Goal: Transaction & Acquisition: Purchase product/service

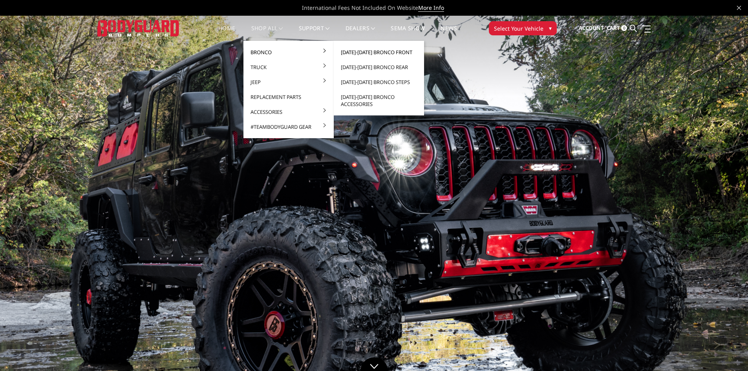
click at [392, 50] on link "[DATE]-[DATE] Bronco Front" at bounding box center [379, 52] width 84 height 15
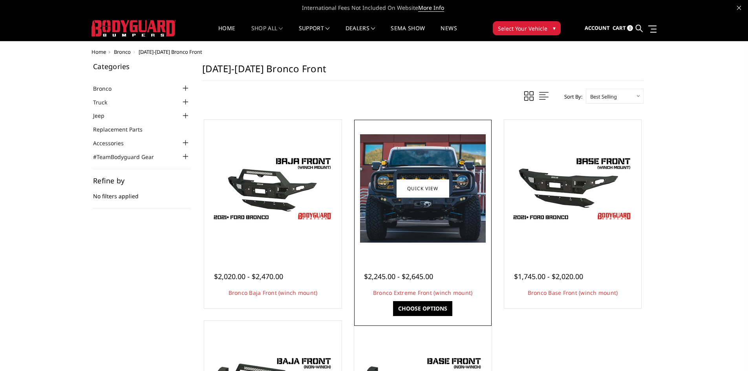
click at [470, 215] on img at bounding box center [423, 188] width 126 height 108
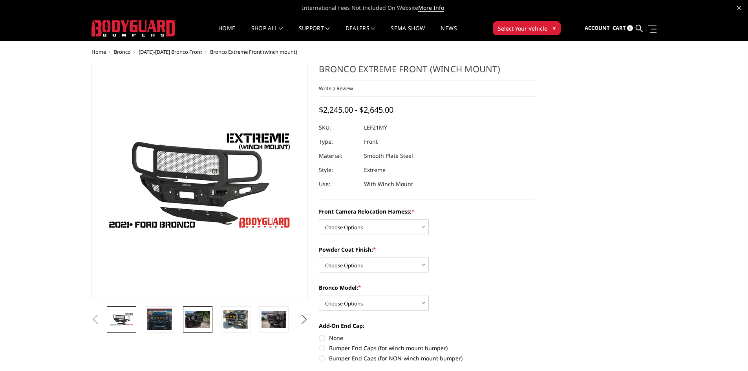
click at [201, 321] on img at bounding box center [197, 319] width 25 height 16
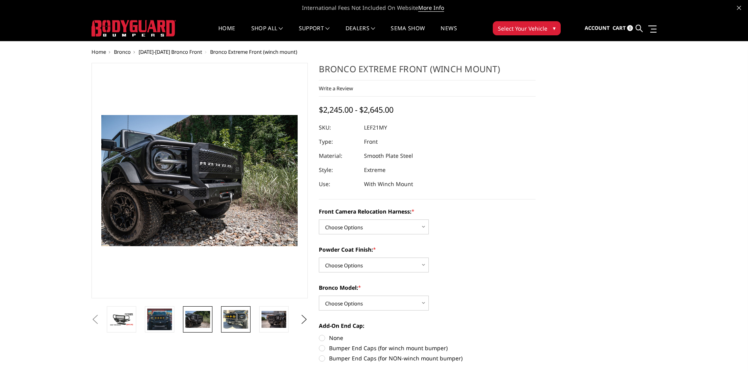
click at [231, 322] on img at bounding box center [236, 319] width 25 height 18
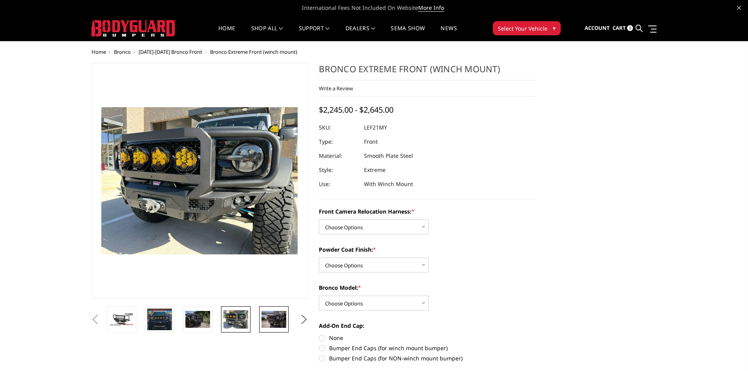
click at [273, 318] on img at bounding box center [274, 319] width 25 height 16
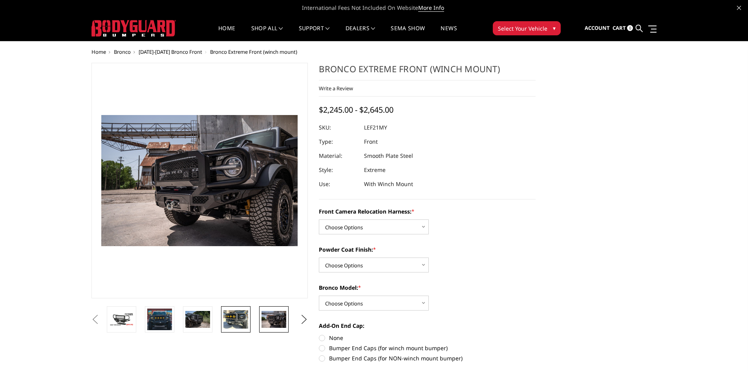
click at [247, 318] on img at bounding box center [236, 319] width 25 height 18
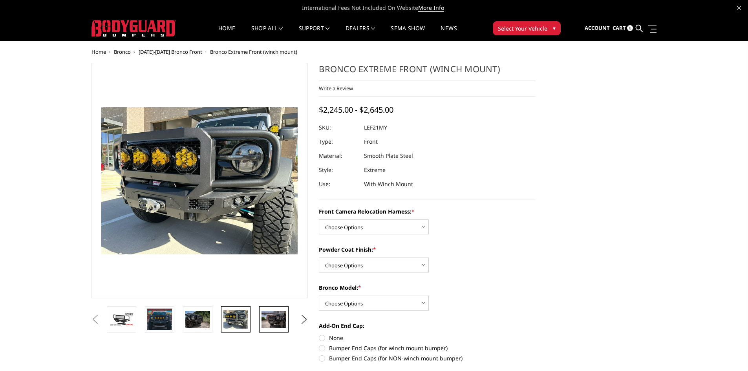
click at [277, 319] on img at bounding box center [274, 319] width 25 height 16
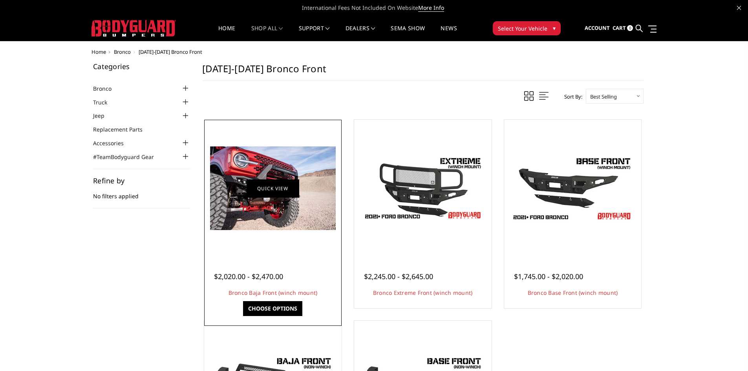
click at [276, 189] on link "Quick view" at bounding box center [273, 188] width 53 height 18
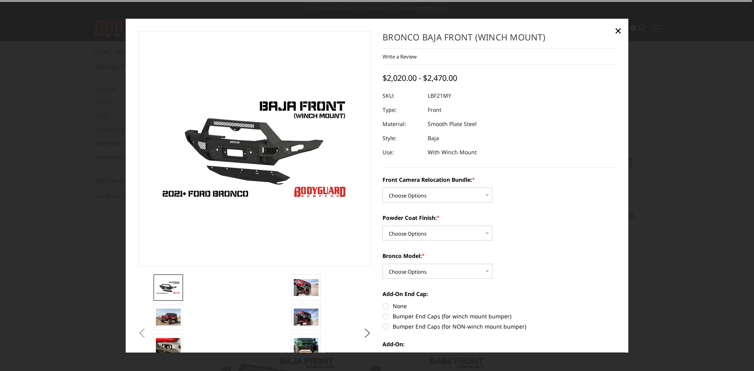
click at [691, 159] on div at bounding box center [377, 185] width 754 height 371
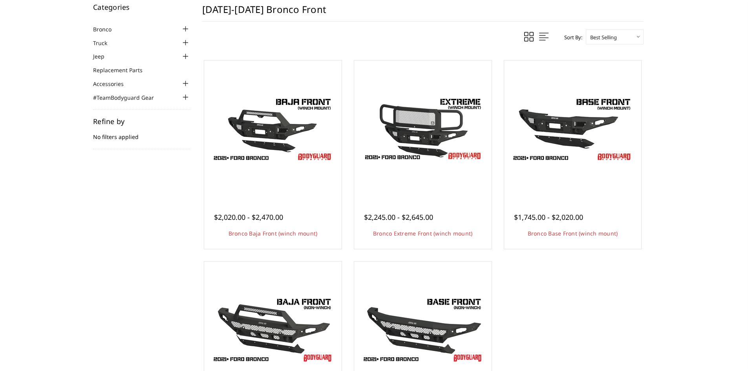
scroll to position [196, 0]
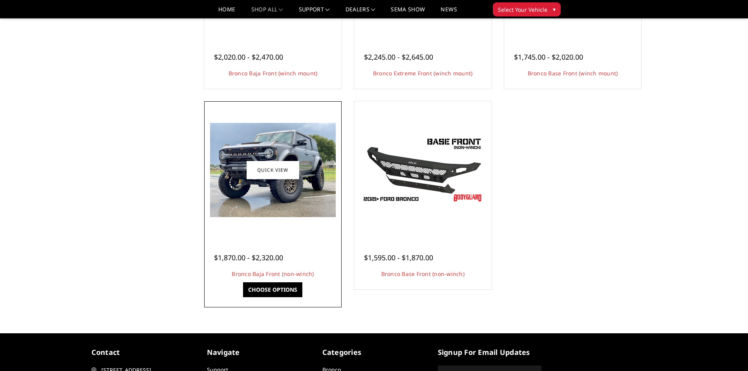
click at [287, 288] on link "Choose Options" at bounding box center [272, 289] width 59 height 15
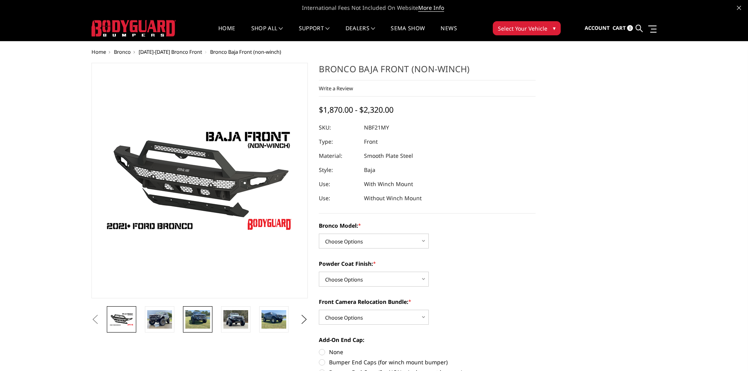
click at [198, 316] on img at bounding box center [197, 319] width 25 height 18
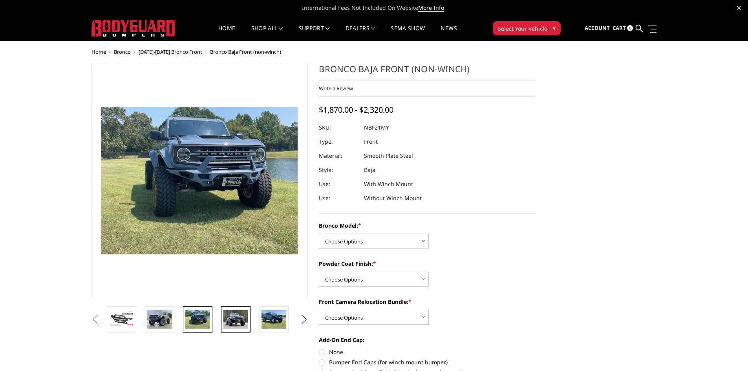
click at [231, 318] on img at bounding box center [236, 319] width 25 height 18
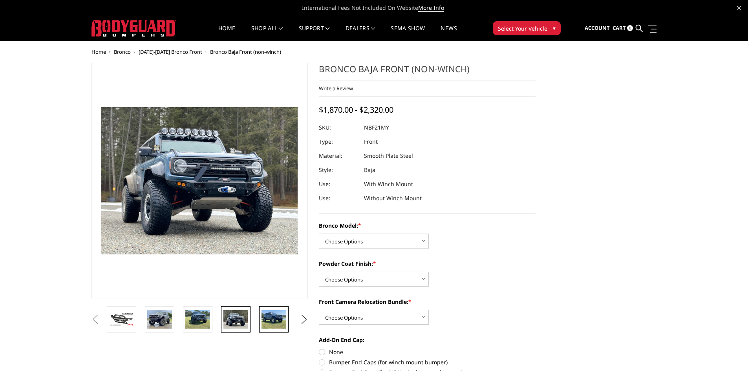
click at [275, 321] on img at bounding box center [274, 319] width 25 height 18
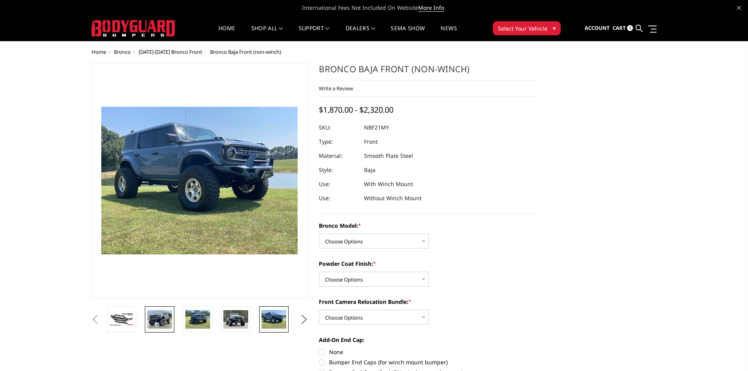
click at [165, 322] on img at bounding box center [159, 319] width 25 height 18
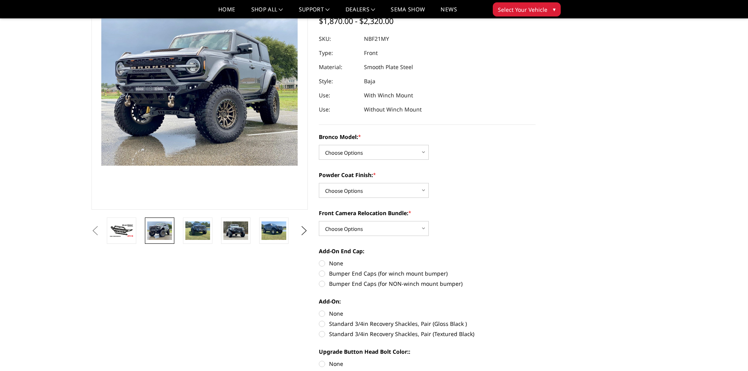
scroll to position [79, 0]
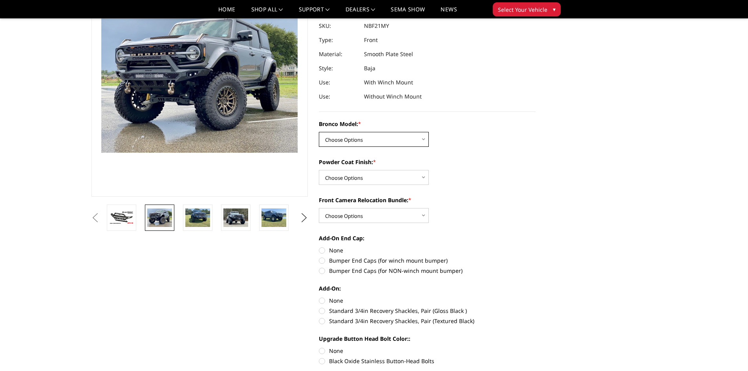
click at [415, 142] on select "Choose Options Base/Badlands/Wildtrak/etc. Raptor" at bounding box center [374, 139] width 110 height 15
select select "4032"
click at [319, 132] on select "Choose Options Base/Badlands/Wildtrak/etc. Raptor" at bounding box center [374, 139] width 110 height 15
click at [489, 162] on label "Powder Coat Finish: *" at bounding box center [427, 162] width 217 height 8
click at [429, 170] on select "Choose Options Bare Metal Textured Black Powder Coat" at bounding box center [374, 177] width 110 height 15
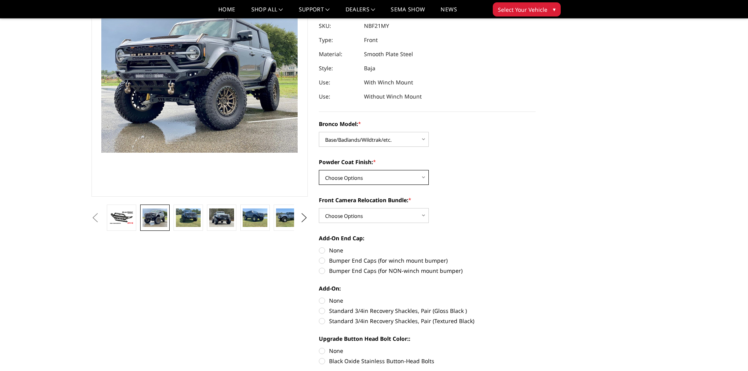
click at [383, 177] on select "Choose Options Bare Metal Textured Black Powder Coat" at bounding box center [374, 177] width 110 height 15
click at [319, 170] on select "Choose Options Bare Metal Textured Black Powder Coat" at bounding box center [374, 177] width 110 height 15
click at [383, 178] on select "Choose Options Bare Metal Textured Black Powder Coat" at bounding box center [374, 177] width 110 height 15
select select "4035"
click at [319, 170] on select "Choose Options Bare Metal Textured Black Powder Coat" at bounding box center [374, 177] width 110 height 15
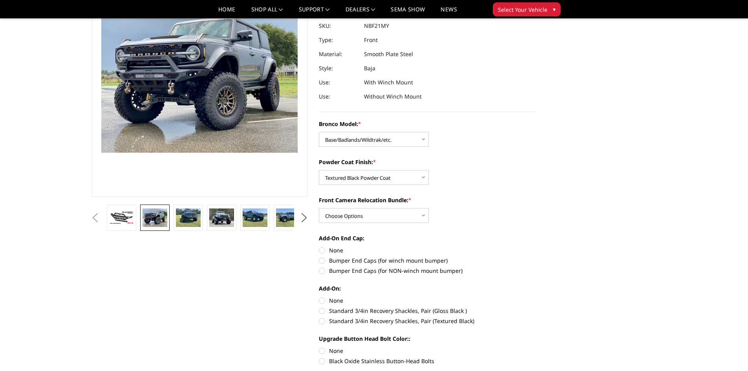
click at [482, 191] on div "Bronco Model: * Choose Options Base/Badlands/Wildtrak/etc. Raptor Powder Coat F…" at bounding box center [427, 302] width 217 height 364
click at [403, 213] on select "Choose Options With Front Camera Relocation (Harness and Pod) Without Front Cam…" at bounding box center [374, 215] width 110 height 15
select select "4036"
click at [319, 208] on select "Choose Options With Front Camera Relocation (Harness and Pod) Without Front Cam…" at bounding box center [374, 215] width 110 height 15
click at [493, 213] on div "Front Camera Relocation Bundle: * Choose Options With Front Camera Relocation (…" at bounding box center [427, 209] width 217 height 27
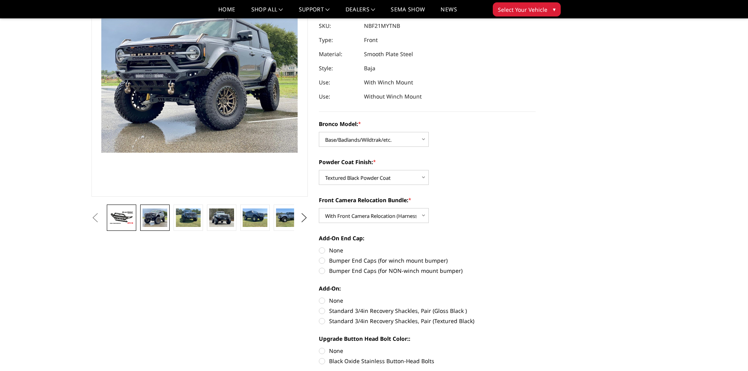
click at [108, 211] on link at bounding box center [121, 218] width 29 height 26
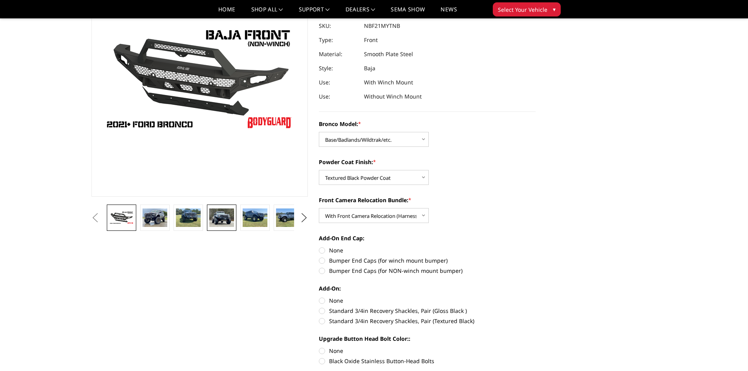
click at [218, 218] on img at bounding box center [221, 218] width 25 height 18
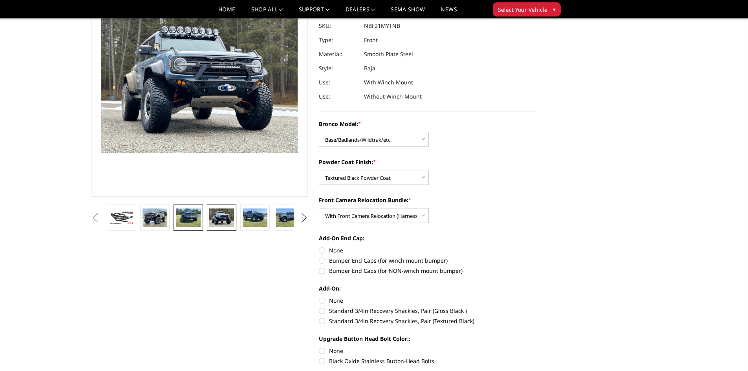
click at [193, 218] on img at bounding box center [188, 218] width 25 height 18
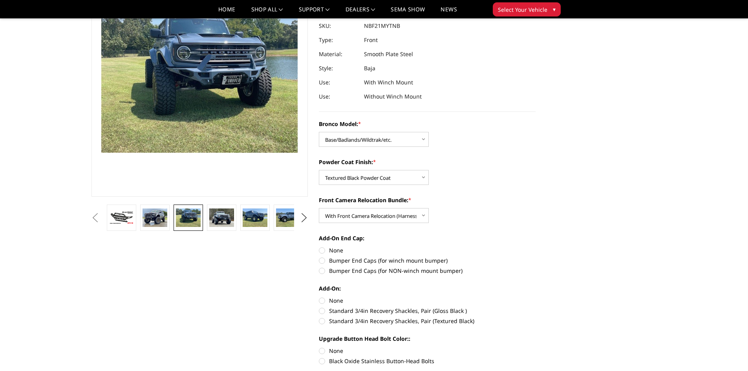
scroll to position [78, 0]
click at [163, 218] on img at bounding box center [155, 218] width 25 height 18
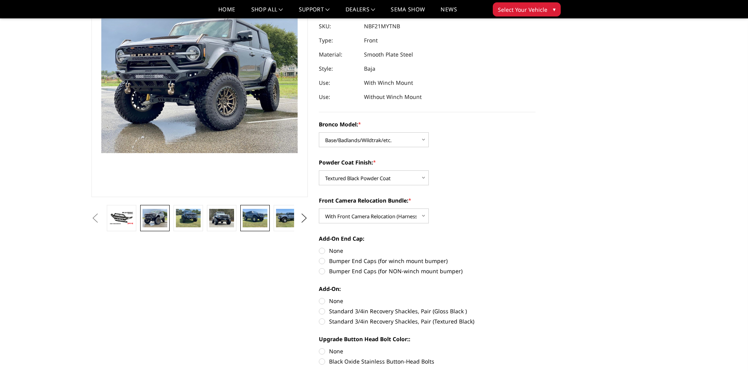
click at [256, 224] on img at bounding box center [255, 218] width 25 height 18
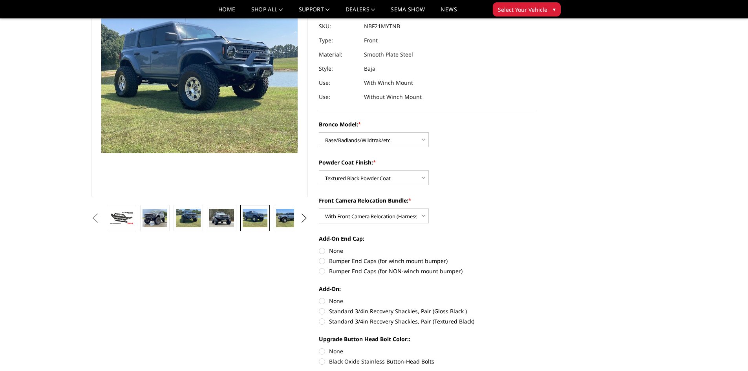
scroll to position [78, 0]
click at [288, 224] on img at bounding box center [288, 218] width 25 height 18
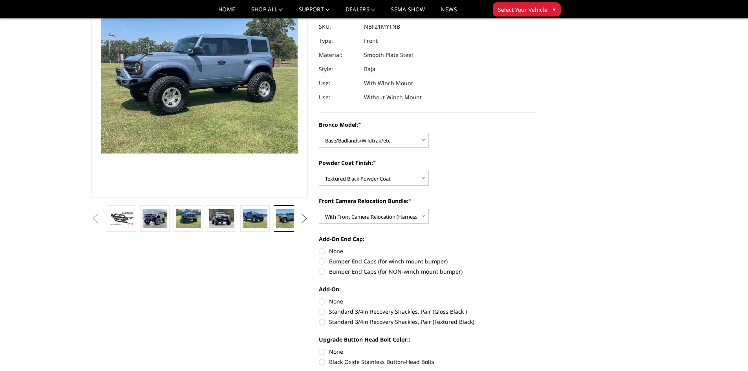
click at [306, 219] on button "Next" at bounding box center [304, 219] width 12 height 12
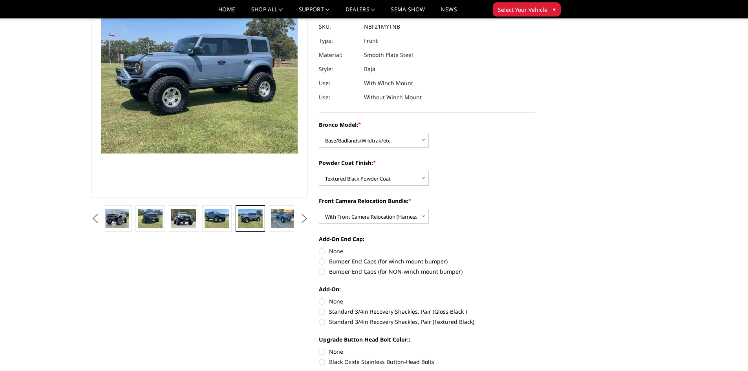
click at [305, 218] on button "Next" at bounding box center [304, 219] width 12 height 12
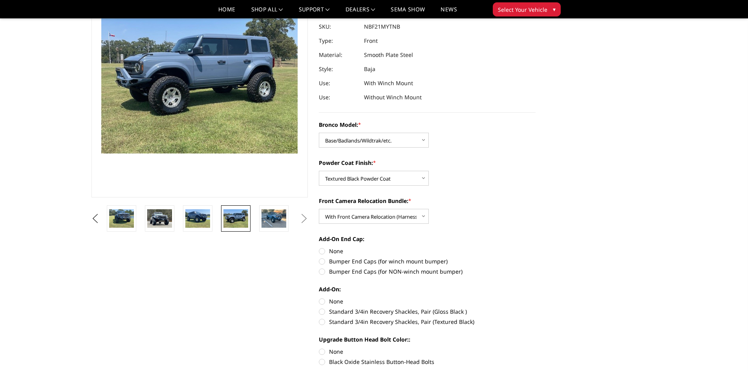
click at [305, 218] on button "Next" at bounding box center [304, 219] width 12 height 12
click at [271, 218] on img at bounding box center [274, 218] width 25 height 18
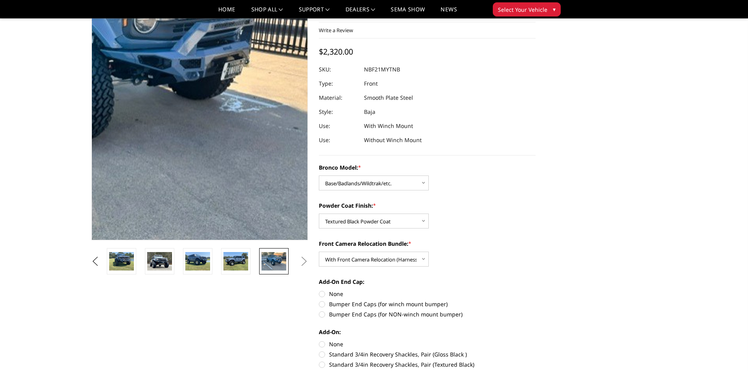
scroll to position [0, 0]
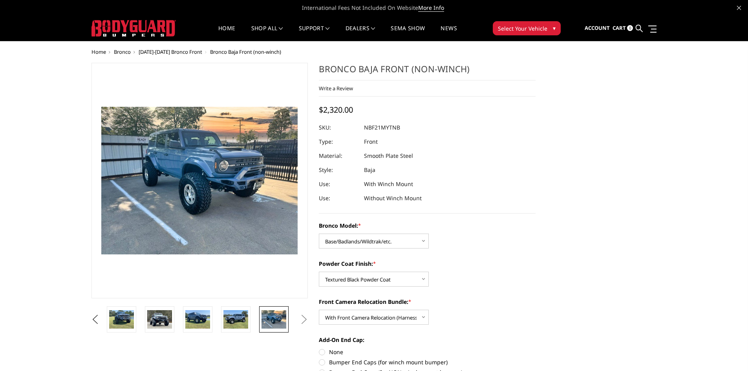
drag, startPoint x: 473, startPoint y: 68, endPoint x: 323, endPoint y: 71, distance: 149.7
click at [322, 71] on h1 "Bronco Baja Front (non-winch)" at bounding box center [427, 72] width 217 height 18
drag, startPoint x: 321, startPoint y: 70, endPoint x: 436, endPoint y: 68, distance: 115.1
click at [435, 69] on h1 "Bronco Baja Front (non-winch)" at bounding box center [427, 72] width 217 height 18
drag, startPoint x: 293, startPoint y: 48, endPoint x: 0, endPoint y: 72, distance: 294.4
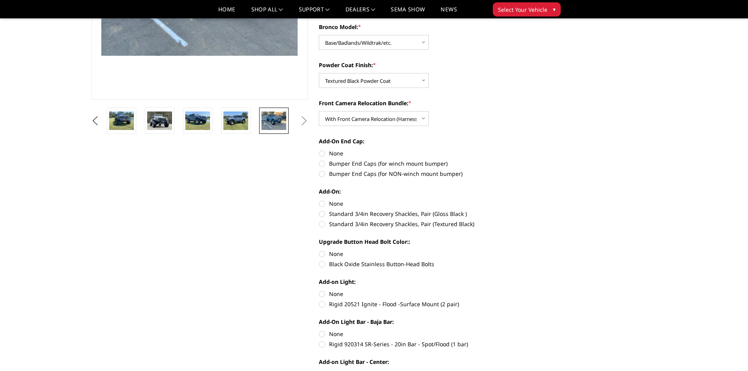
scroll to position [196, 0]
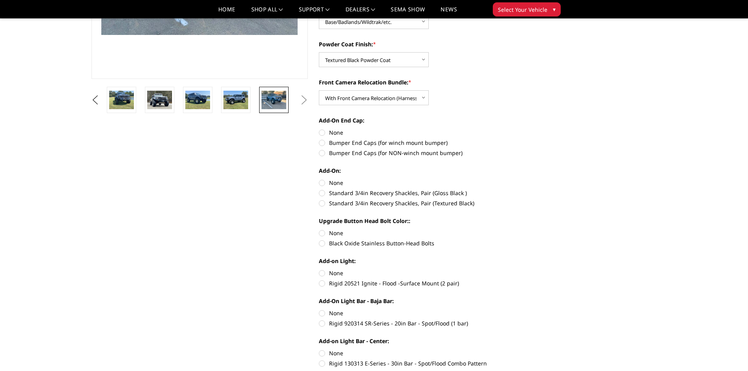
click at [321, 193] on label "Standard 3/4in Recovery Shackles, Pair (Gloss Black )" at bounding box center [427, 193] width 217 height 8
click at [536, 179] on input "Standard 3/4in Recovery Shackles, Pair (Gloss Black )" at bounding box center [536, 179] width 0 height 0
radio input "true"
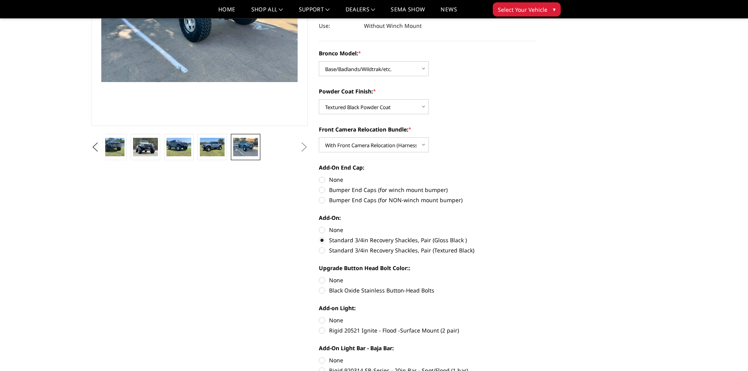
scroll to position [157, 0]
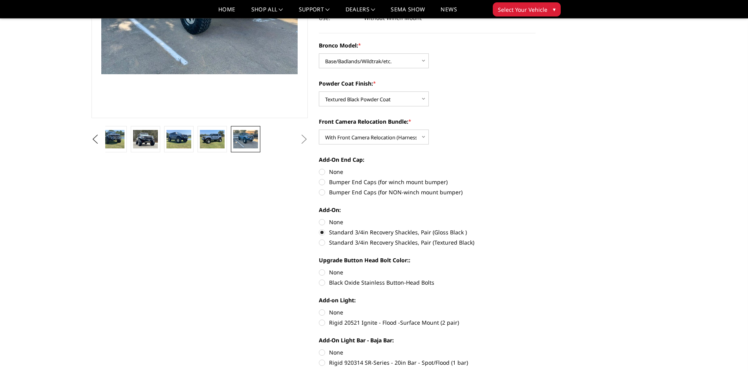
click at [323, 231] on label "Standard 3/4in Recovery Shackles, Pair (Gloss Black )" at bounding box center [427, 232] width 217 height 8
click at [536, 218] on input "Standard 3/4in Recovery Shackles, Pair (Gloss Black )" at bounding box center [536, 218] width 0 height 0
click at [322, 222] on label "None" at bounding box center [427, 222] width 217 height 8
click at [319, 218] on input "None" at bounding box center [319, 218] width 0 height 0
radio input "true"
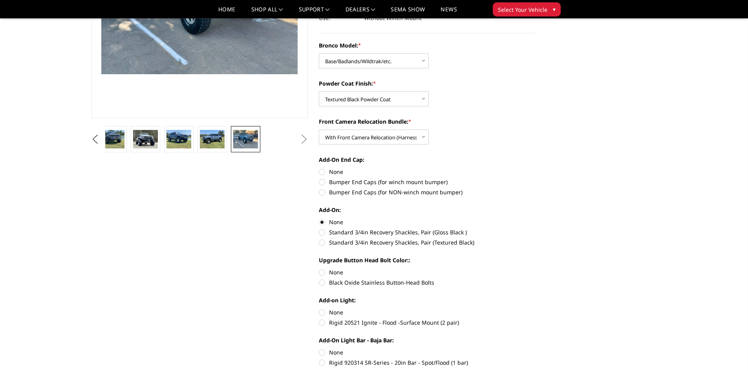
click at [323, 172] on label "None" at bounding box center [427, 172] width 217 height 8
click at [319, 168] on input "None" at bounding box center [319, 168] width 0 height 0
radio input "true"
drag, startPoint x: 363, startPoint y: 160, endPoint x: 347, endPoint y: 161, distance: 16.5
click at [347, 161] on label "Add-On End Cap:" at bounding box center [427, 160] width 217 height 8
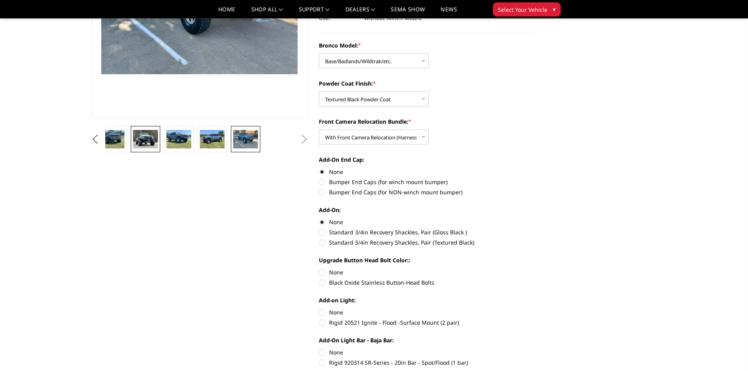
click at [141, 139] on img at bounding box center [145, 139] width 25 height 18
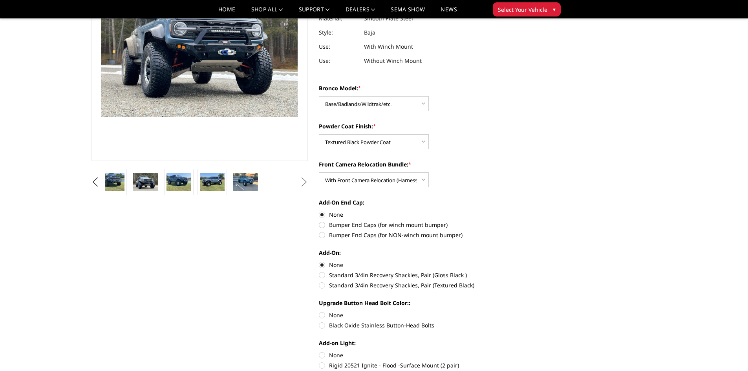
scroll to position [118, 0]
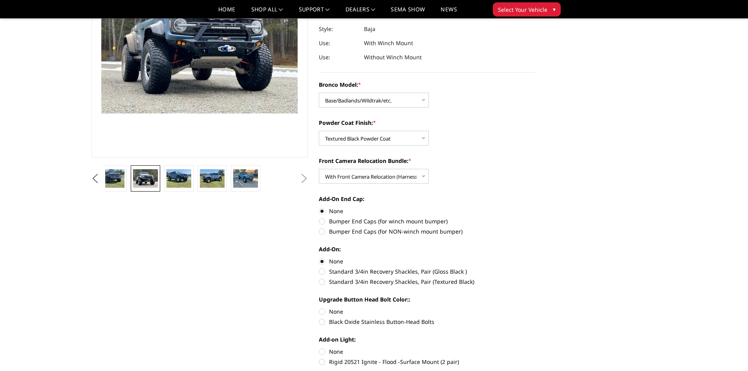
click at [321, 233] on label "Bumper End Caps (for NON-winch mount bumper)" at bounding box center [427, 231] width 217 height 8
click at [536, 218] on input "Bumper End Caps (for NON-winch mount bumper)" at bounding box center [536, 217] width 0 height 0
radio input "true"
click at [324, 324] on label "Black Oxide Stainless Button-Head Bolts" at bounding box center [427, 322] width 217 height 8
click at [536, 308] on input "Black Oxide Stainless Button-Head Bolts" at bounding box center [536, 308] width 0 height 0
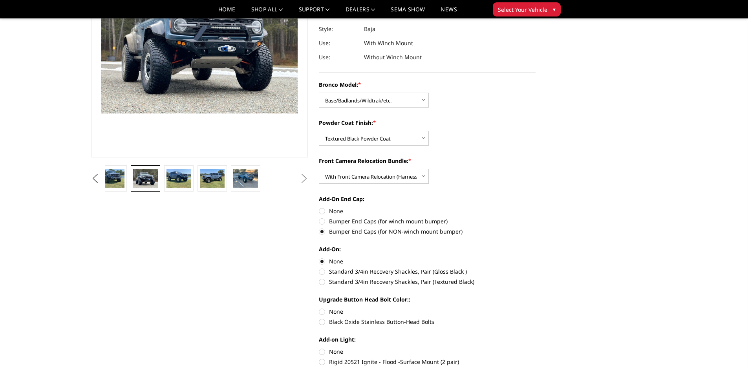
radio input "true"
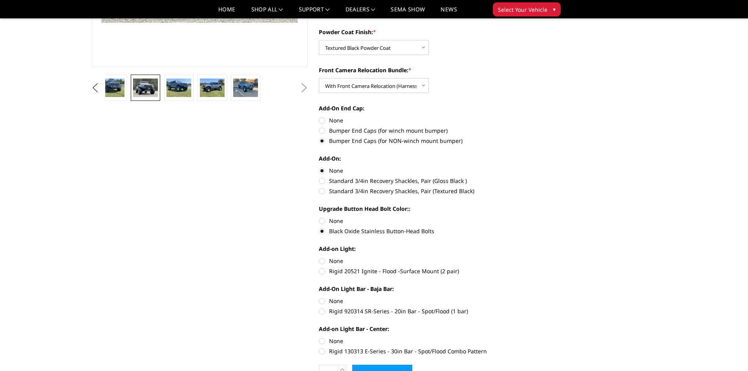
scroll to position [39, 0]
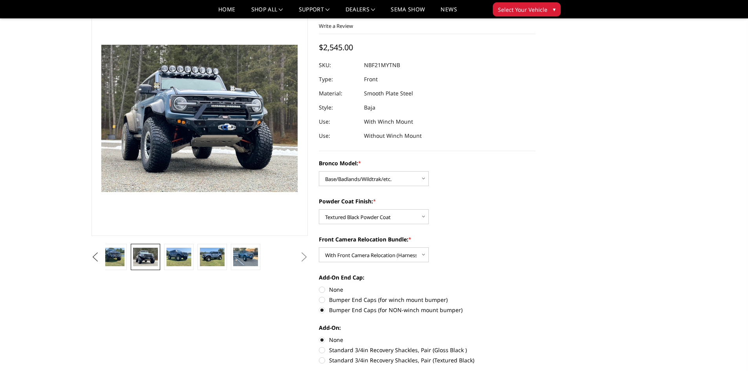
click at [96, 258] on button "Previous" at bounding box center [96, 257] width 12 height 12
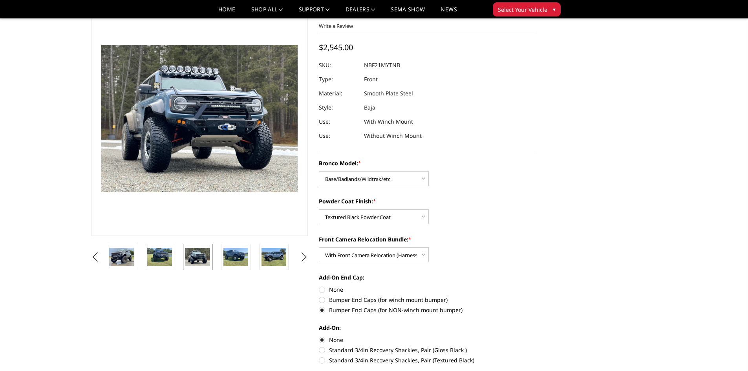
click at [128, 258] on img at bounding box center [121, 257] width 25 height 18
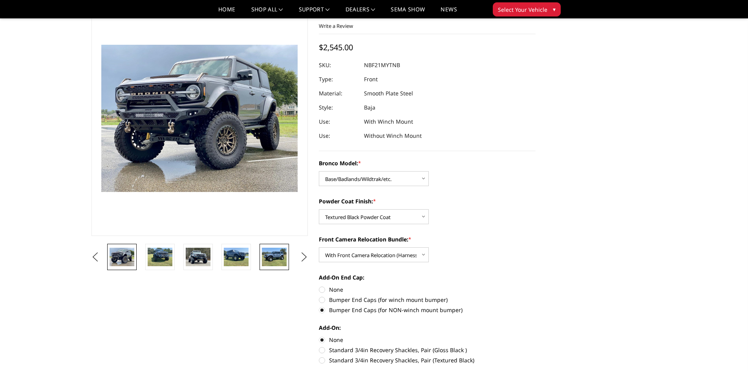
click at [278, 251] on img at bounding box center [274, 257] width 25 height 18
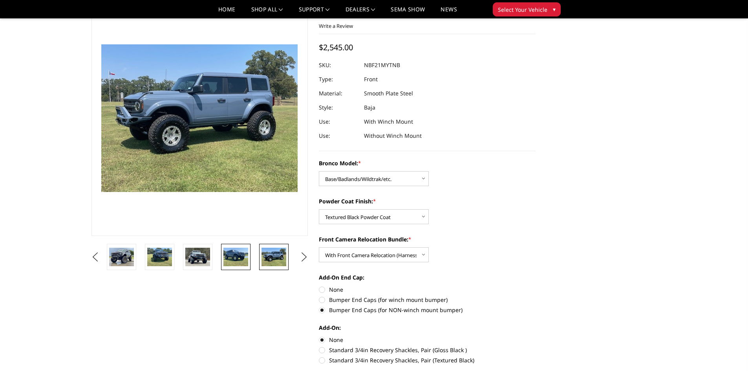
click at [237, 255] on img at bounding box center [236, 257] width 25 height 18
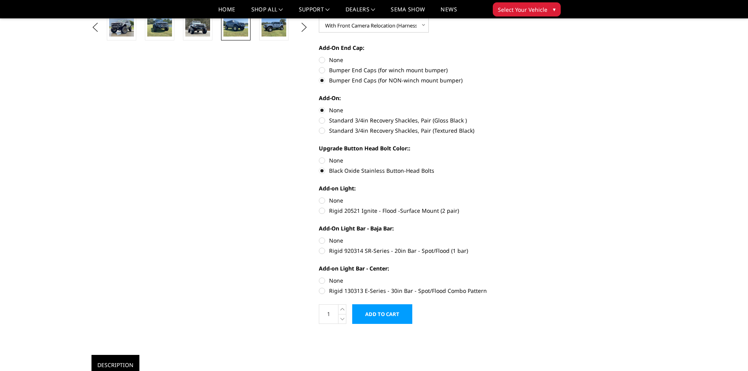
scroll to position [314, 0]
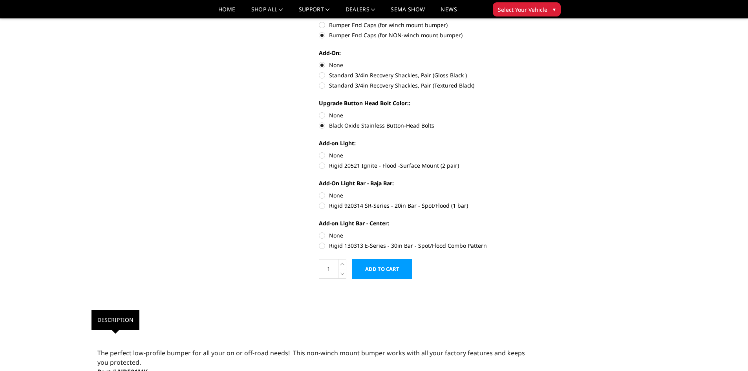
click at [323, 207] on label "Rigid 920314 SR-Series - 20in Bar - Spot/Flood (1 bar)" at bounding box center [427, 206] width 217 height 8
click at [536, 192] on input "Rigid 920314 SR-Series - 20in Bar - Spot/Flood (1 bar)" at bounding box center [536, 191] width 0 height 0
radio input "true"
click at [319, 166] on label "Rigid 20521 Ignite - Flood -Surface Mount (2 pair)" at bounding box center [427, 165] width 217 height 8
click at [536, 152] on input "Rigid 20521 Ignite - Flood -Surface Mount (2 pair)" at bounding box center [536, 151] width 0 height 0
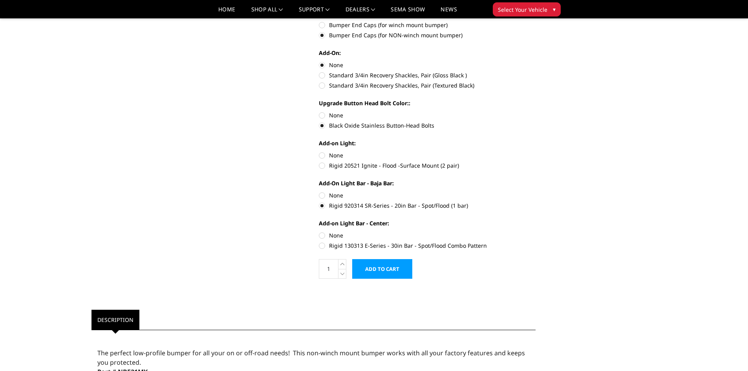
radio input "true"
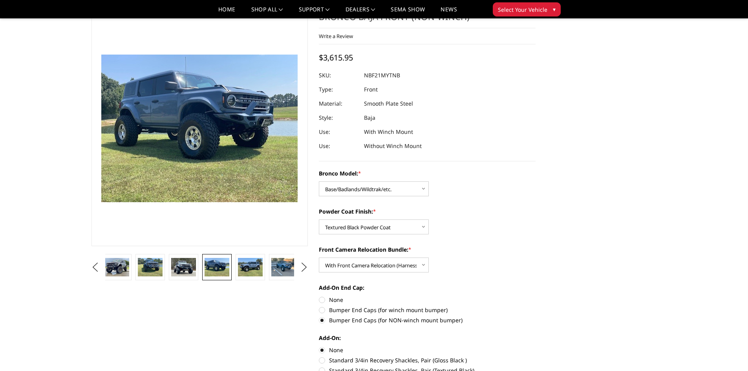
scroll to position [0, 0]
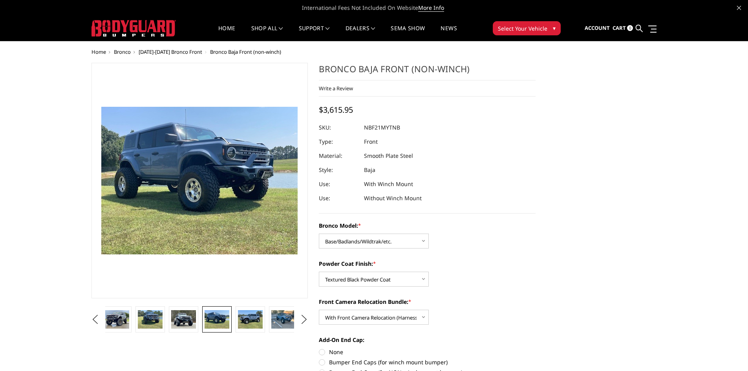
click at [165, 52] on span "[DATE]-[DATE] Bronco Front" at bounding box center [171, 51] width 64 height 7
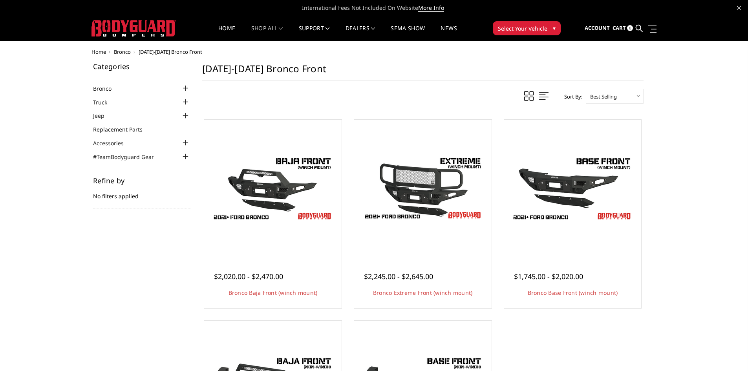
click at [125, 53] on span "Bronco" at bounding box center [122, 51] width 17 height 7
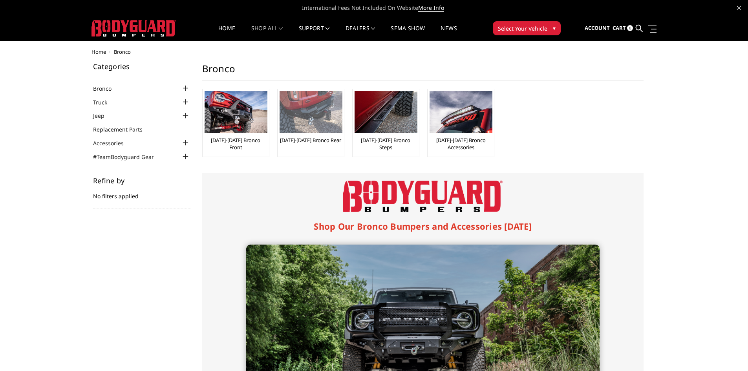
click at [299, 139] on link "[DATE]-[DATE] Bronco Rear" at bounding box center [310, 140] width 61 height 7
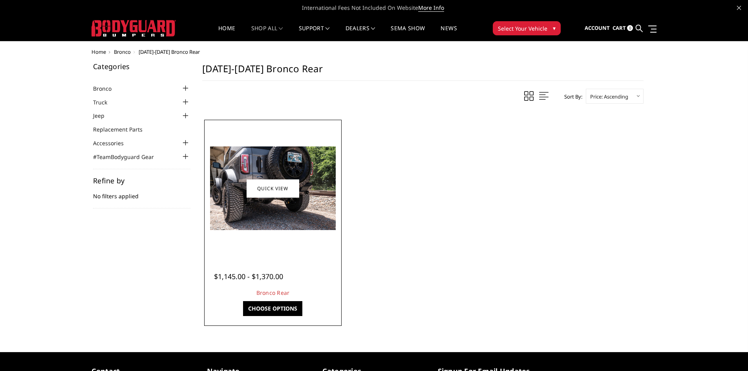
click at [311, 177] on img at bounding box center [273, 189] width 126 height 84
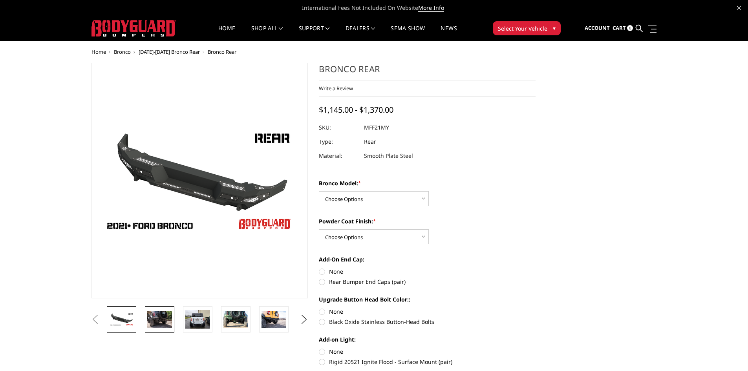
click at [152, 319] on img at bounding box center [159, 319] width 25 height 16
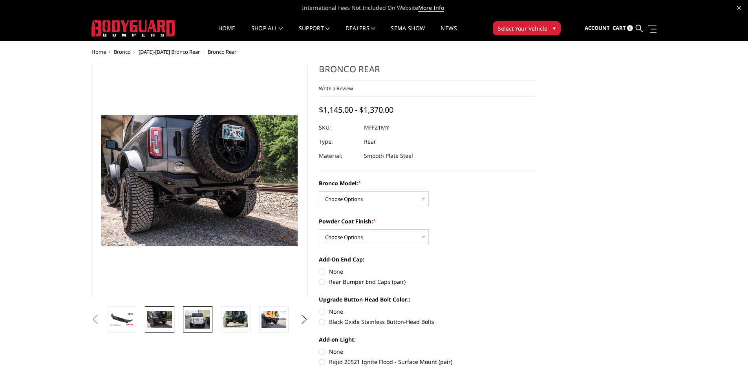
click at [198, 318] on img at bounding box center [197, 319] width 25 height 18
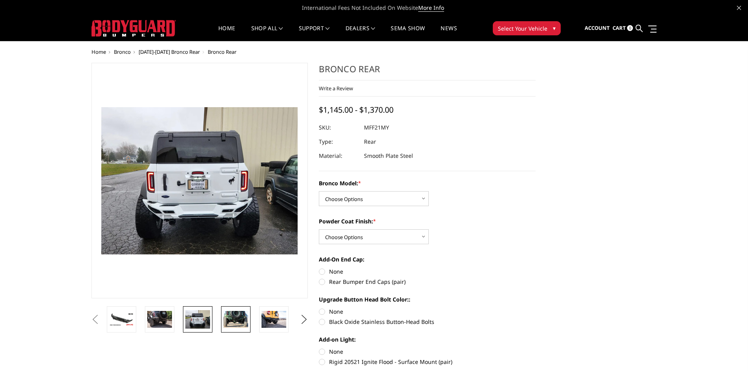
click at [238, 323] on img at bounding box center [236, 319] width 25 height 16
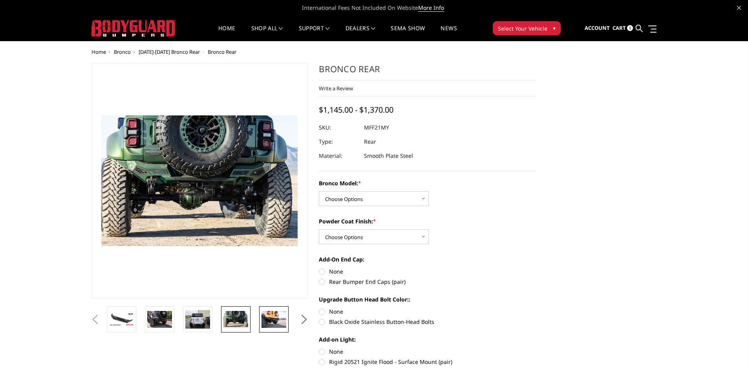
click at [270, 318] on img at bounding box center [274, 319] width 25 height 16
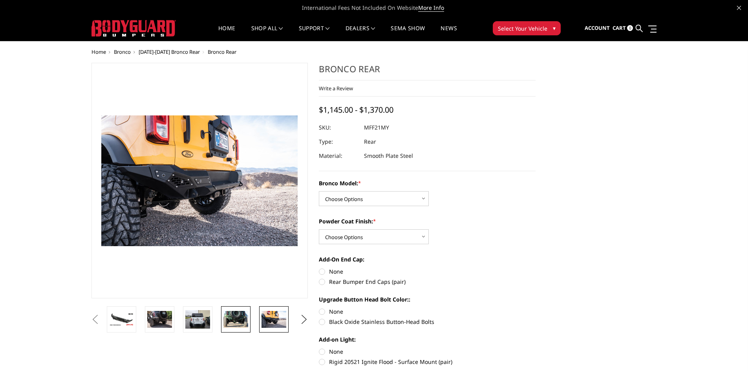
click at [240, 318] on img at bounding box center [236, 319] width 25 height 16
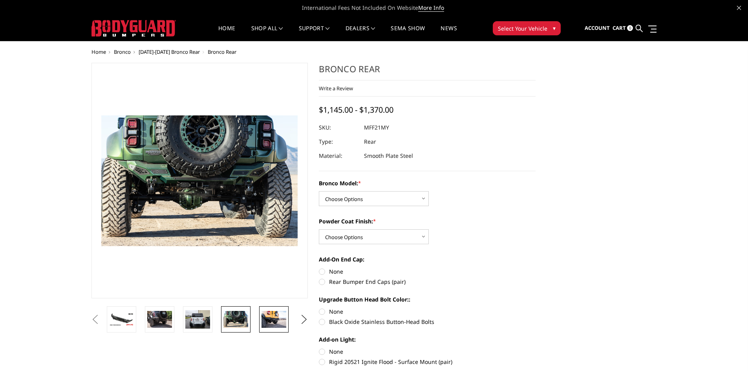
click at [272, 317] on img at bounding box center [274, 319] width 25 height 16
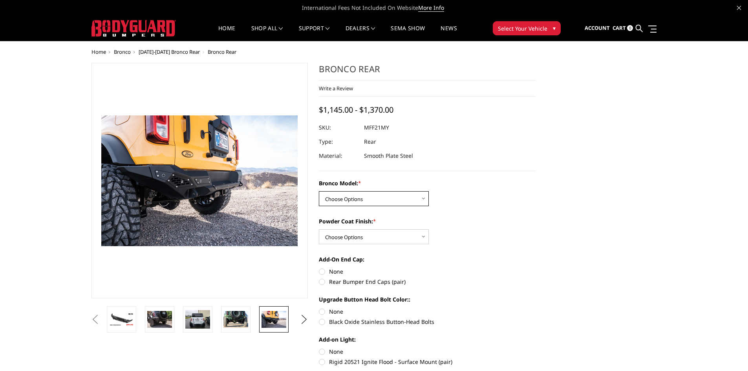
click at [353, 198] on select "Choose Options Base/Badlands/Wildtrak/etc. Raptor" at bounding box center [374, 198] width 110 height 15
select select "4024"
click at [319, 191] on select "Choose Options Base/Badlands/Wildtrak/etc. Raptor" at bounding box center [374, 198] width 110 height 15
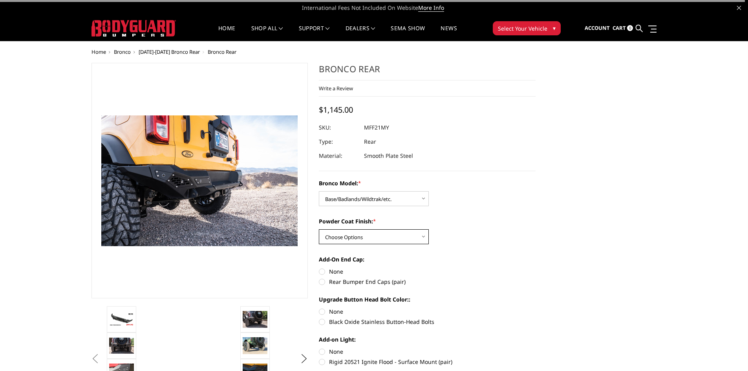
click at [353, 237] on select "Choose Options Bare Metal Textured Black Powder Coat" at bounding box center [374, 236] width 110 height 15
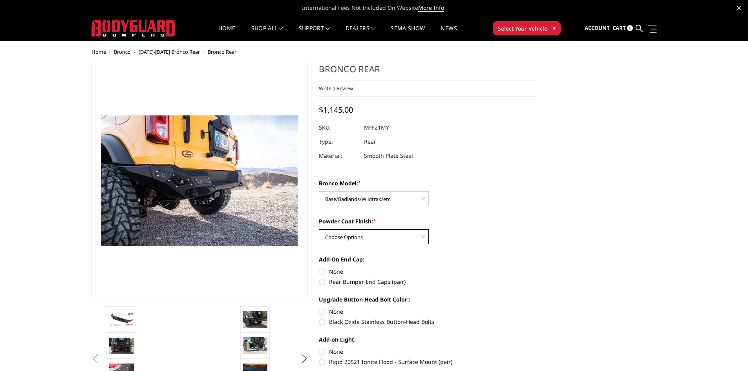
select select "4027"
click at [319, 229] on select "Choose Options Bare Metal Textured Black Powder Coat" at bounding box center [374, 236] width 110 height 15
click at [517, 247] on div "Bronco Model: * Choose Options Base/Badlands/Wildtrak/etc. Raptor Powder Coat F…" at bounding box center [427, 271] width 217 height 185
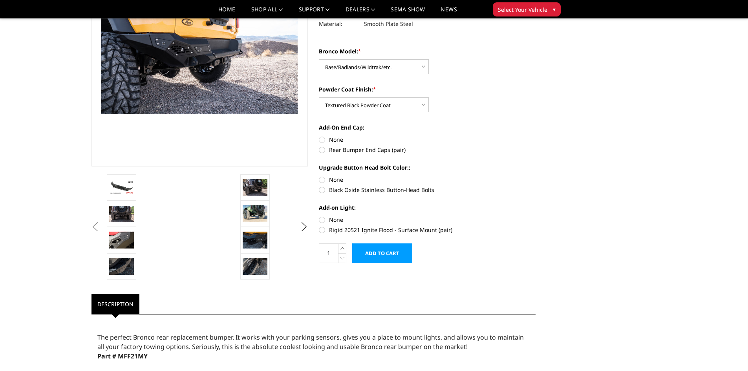
scroll to position [118, 0]
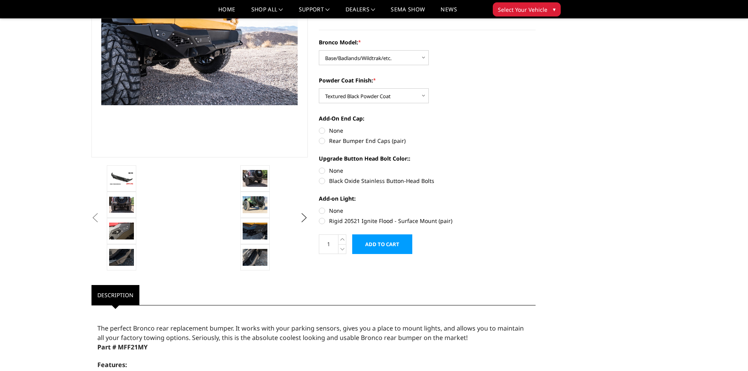
click at [323, 141] on label "Rear Bumper End Caps (pair)" at bounding box center [427, 141] width 217 height 8
click at [536, 127] on input "Rear Bumper End Caps (pair)" at bounding box center [536, 126] width 0 height 0
radio input "true"
click at [323, 181] on label "Black Oxide Stainless Button-Head Bolts" at bounding box center [427, 181] width 217 height 8
click at [536, 167] on input "Black Oxide Stainless Button-Head Bolts" at bounding box center [536, 167] width 0 height 0
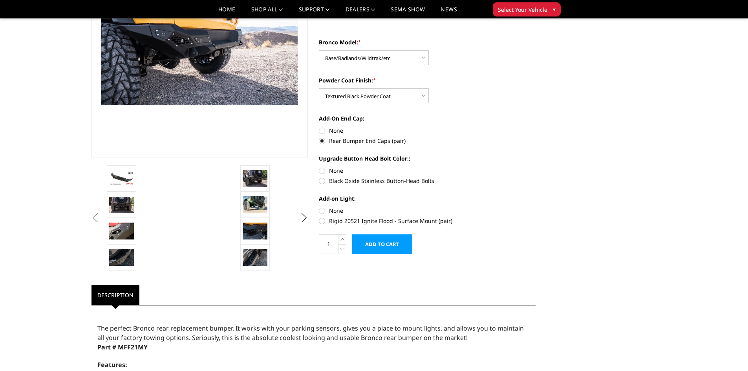
radio input "true"
click at [326, 211] on label "None" at bounding box center [427, 211] width 217 height 8
click at [319, 207] on input "None" at bounding box center [319, 207] width 0 height 0
radio input "true"
click at [252, 257] on img at bounding box center [255, 257] width 25 height 16
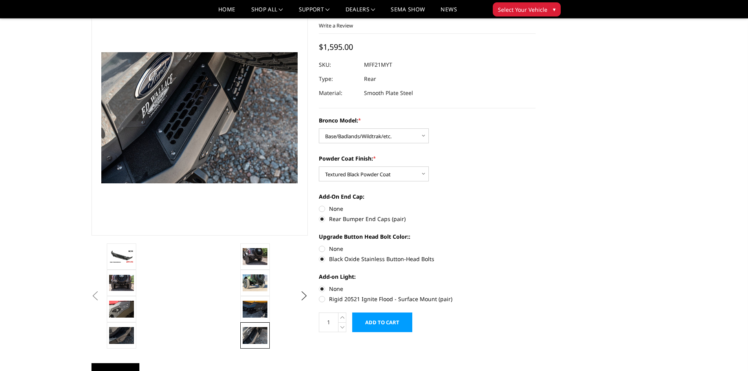
scroll to position [0, 0]
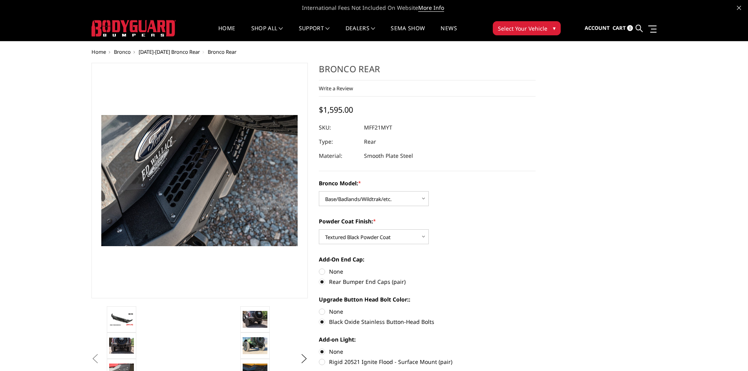
click at [510, 193] on div "Bronco Model: * Choose Options Base/Badlands/Wildtrak/etc. Raptor" at bounding box center [427, 192] width 217 height 27
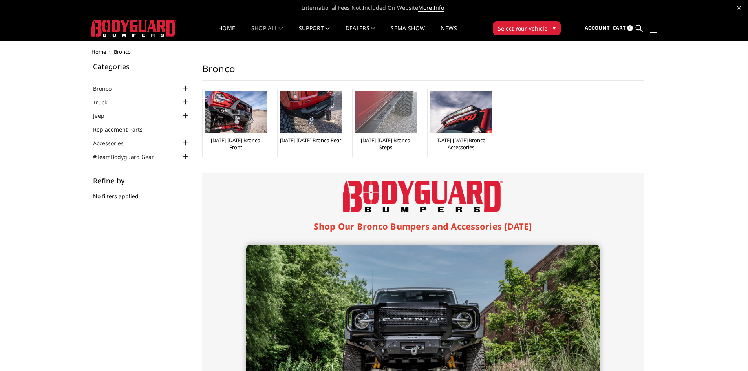
click at [367, 125] on img at bounding box center [386, 112] width 63 height 42
click at [464, 121] on img at bounding box center [461, 112] width 63 height 42
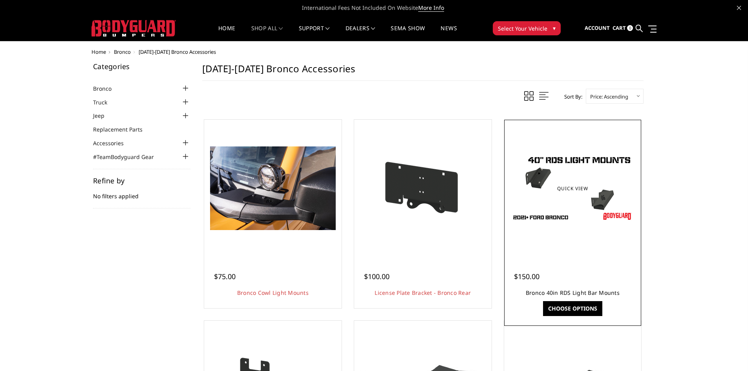
click at [565, 293] on link "Bronco 40in RDS Light Bar Mounts" at bounding box center [573, 292] width 94 height 7
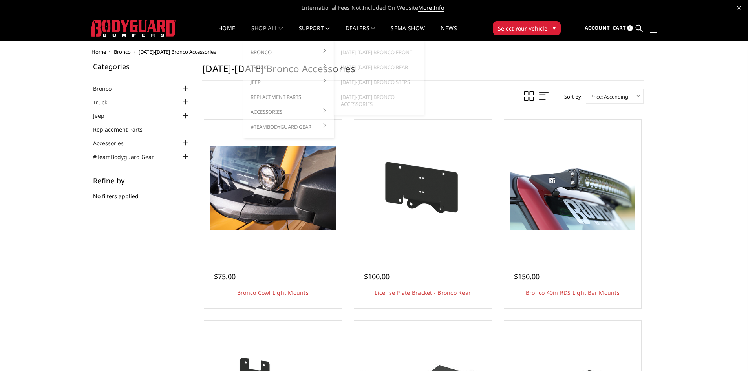
drag, startPoint x: 354, startPoint y: 99, endPoint x: 302, endPoint y: 49, distance: 72.0
click at [302, 49] on ul "Bronco 2021-2025 Bronco Front 2021-2025 Bronco Rear 2021-2025 Bronco Steps 2021…" at bounding box center [289, 89] width 90 height 97
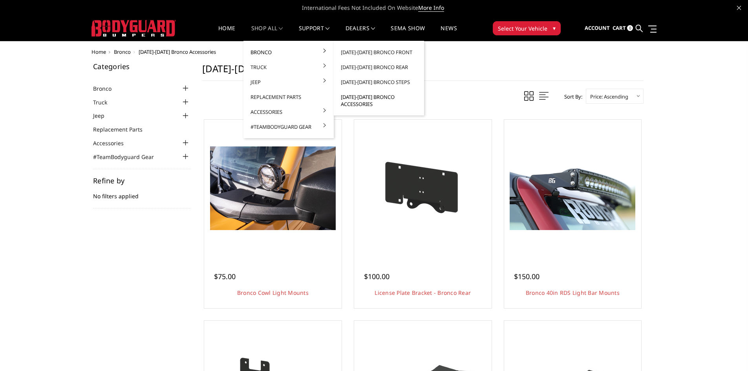
click at [363, 99] on link "[DATE]-[DATE] Bronco Accessories" at bounding box center [379, 101] width 84 height 22
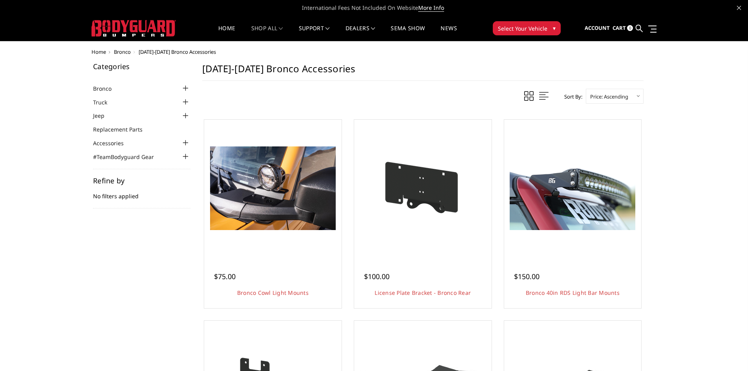
click at [528, 27] on span "Select Your Vehicle" at bounding box center [522, 28] width 49 height 8
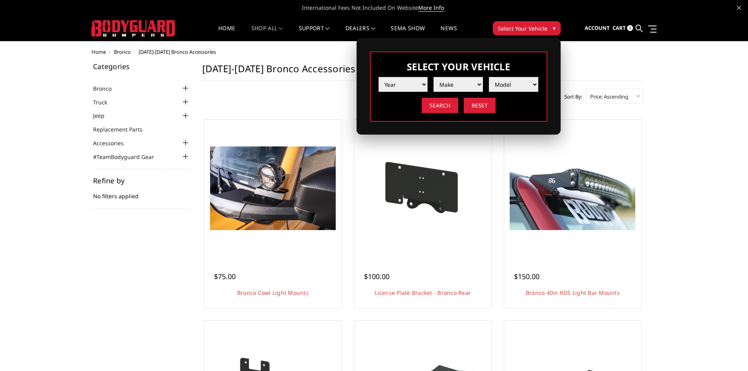
click at [530, 27] on span "Select Your Vehicle" at bounding box center [522, 28] width 49 height 8
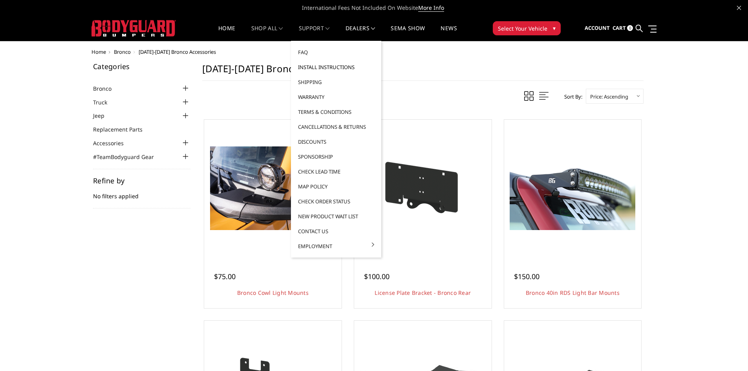
click at [321, 66] on link "Install Instructions" at bounding box center [336, 67] width 84 height 15
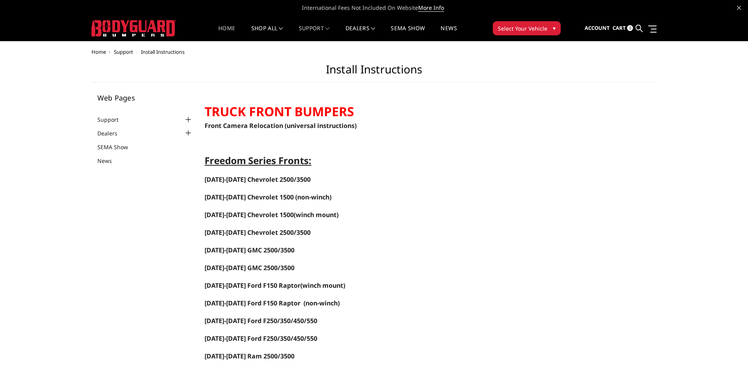
click at [221, 27] on link "Home" at bounding box center [226, 33] width 17 height 15
